Goal: Navigation & Orientation: Find specific page/section

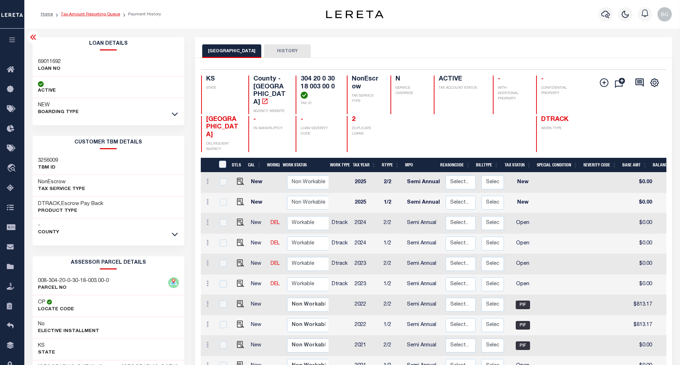
click at [82, 15] on link "Tax Amount Reporting Queue" at bounding box center [90, 14] width 59 height 4
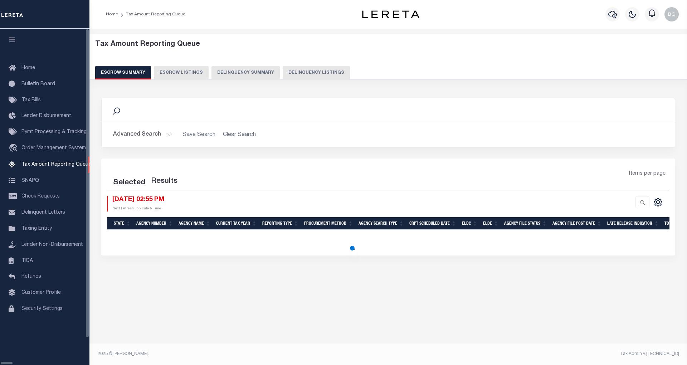
select select "100"
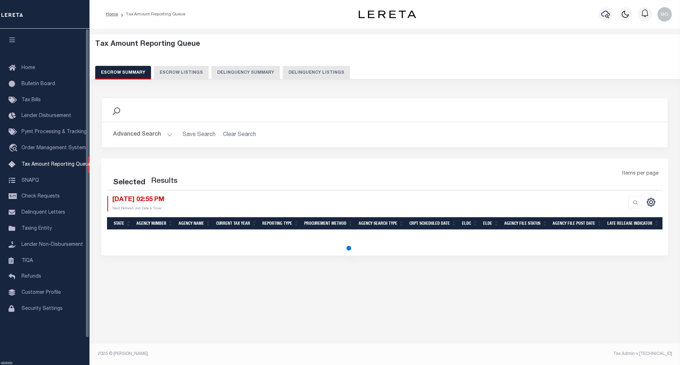
select select "100"
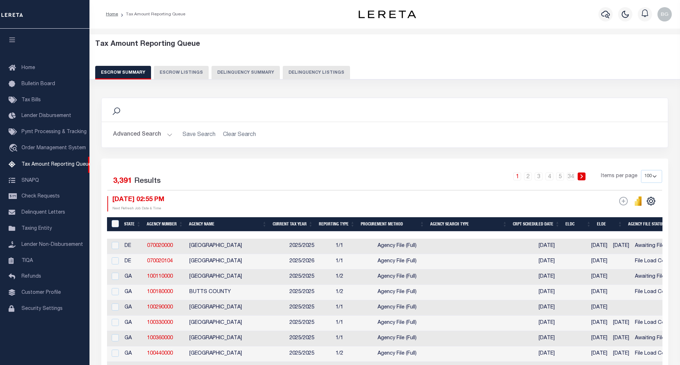
click at [284, 74] on button "Delinquency Listings" at bounding box center [316, 73] width 67 height 14
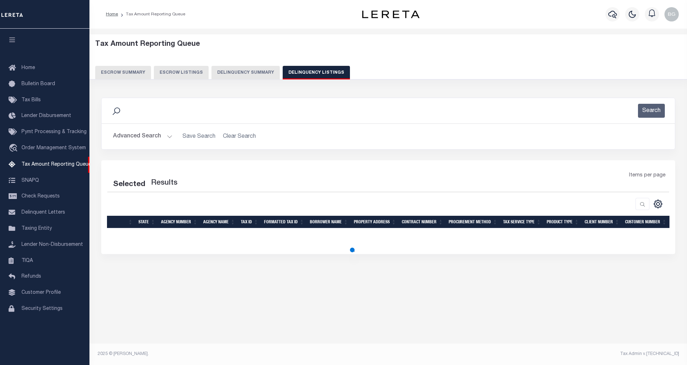
click at [113, 71] on button "Escrow Summary" at bounding box center [123, 73] width 56 height 14
